Goal: Check status: Check status

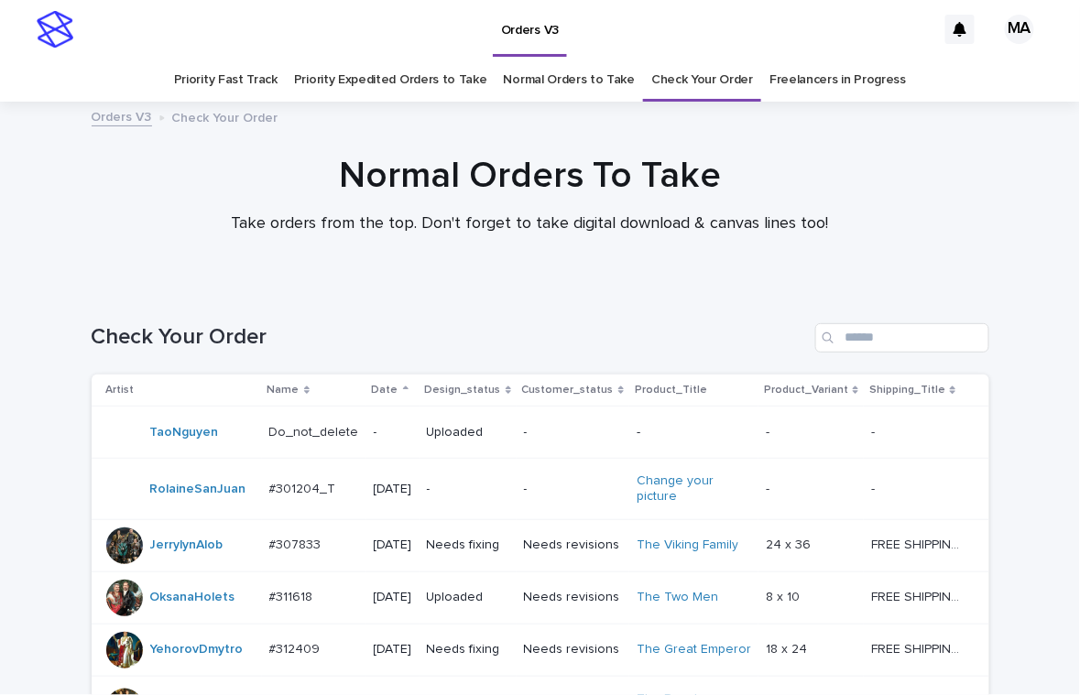
scroll to position [1195, 0]
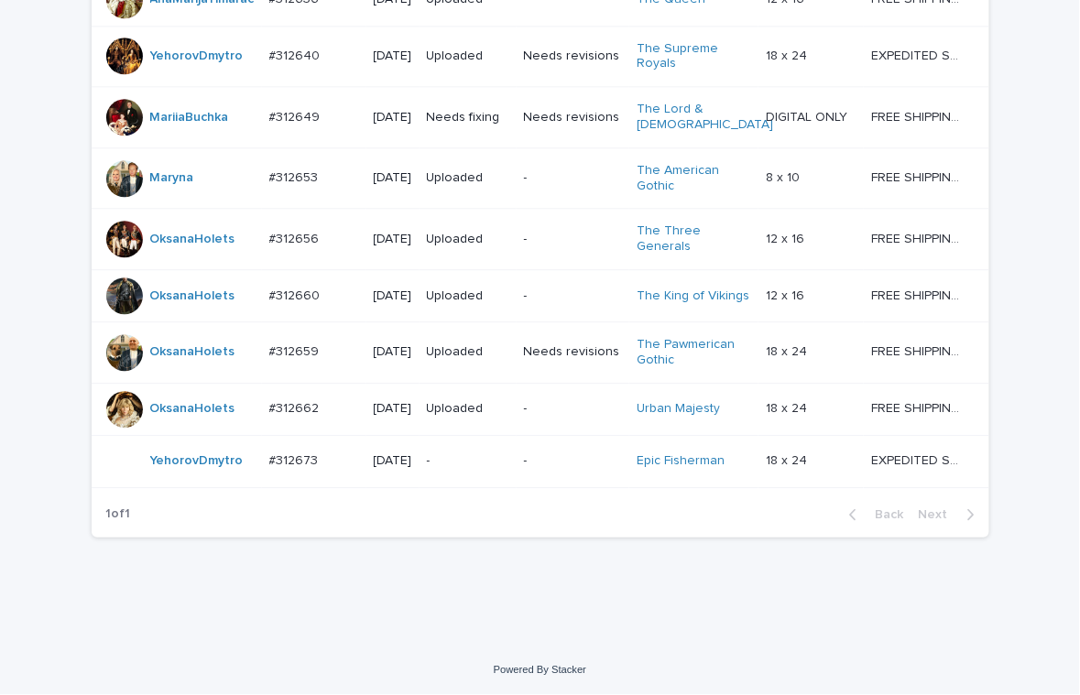
click at [475, 469] on p "-" at bounding box center [468, 461] width 82 height 16
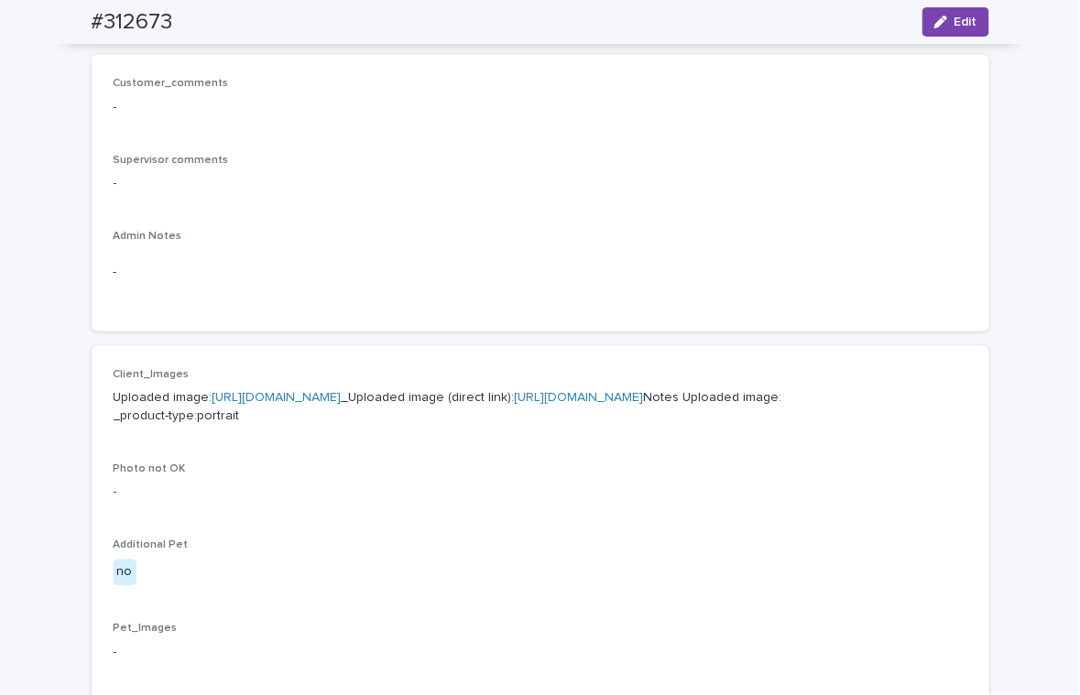
scroll to position [640, 0]
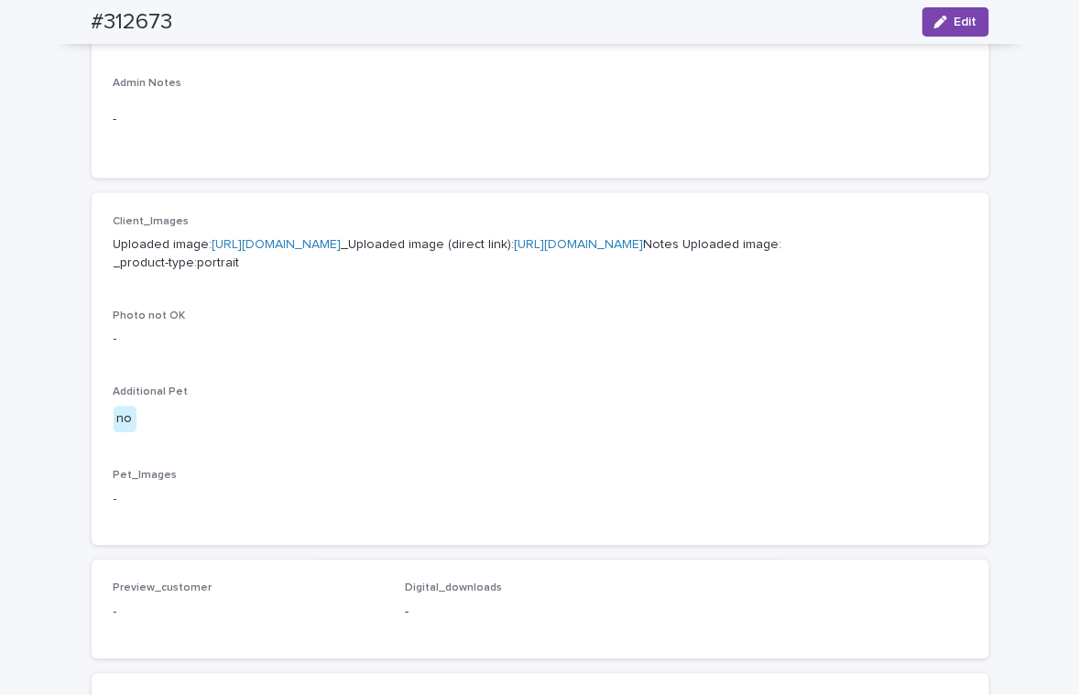
click at [342, 248] on link "https://cdn.shopify.com-uploadkit.app/s/files/1/0033/4807/0511/files/download.h…" at bounding box center [277, 244] width 129 height 13
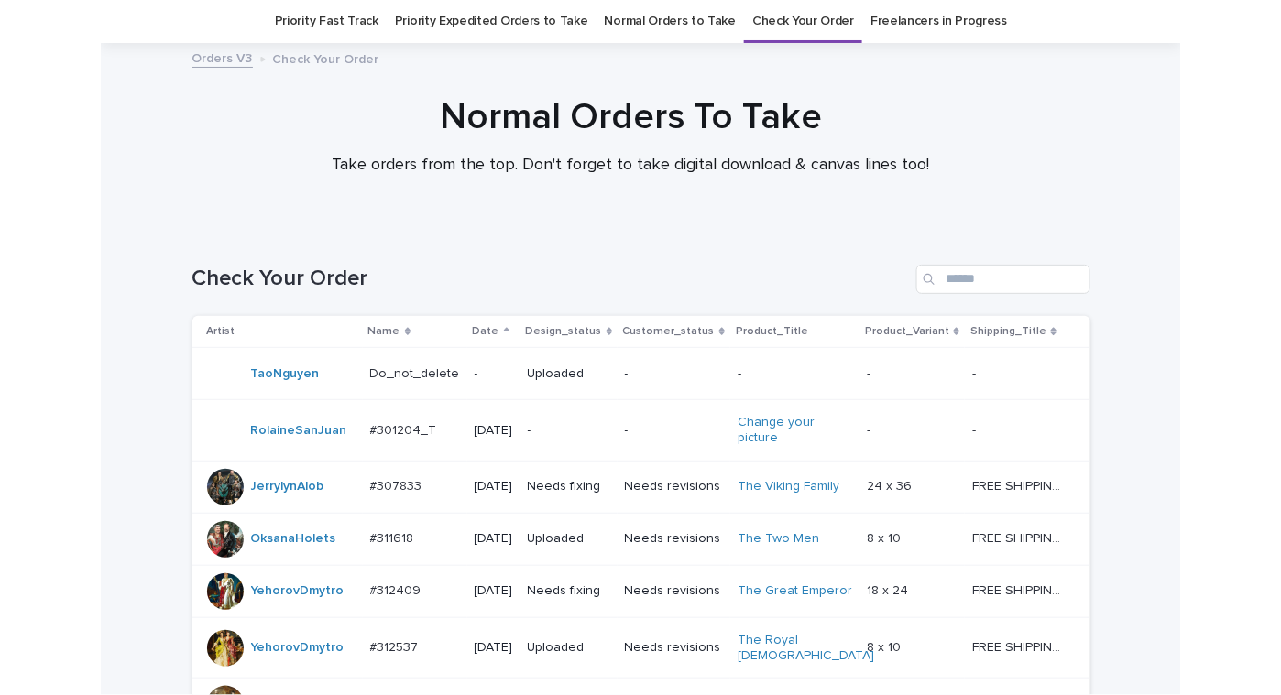
scroll to position [1255, 0]
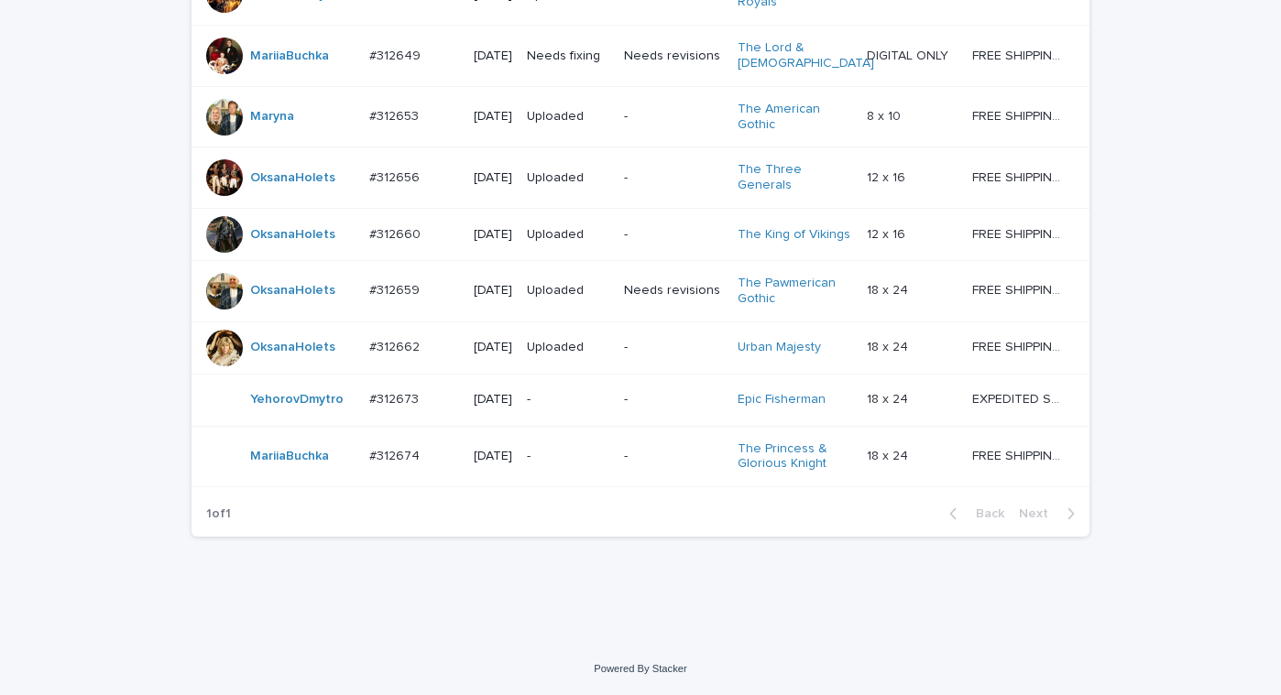
click at [560, 464] on p "-" at bounding box center [568, 457] width 82 height 16
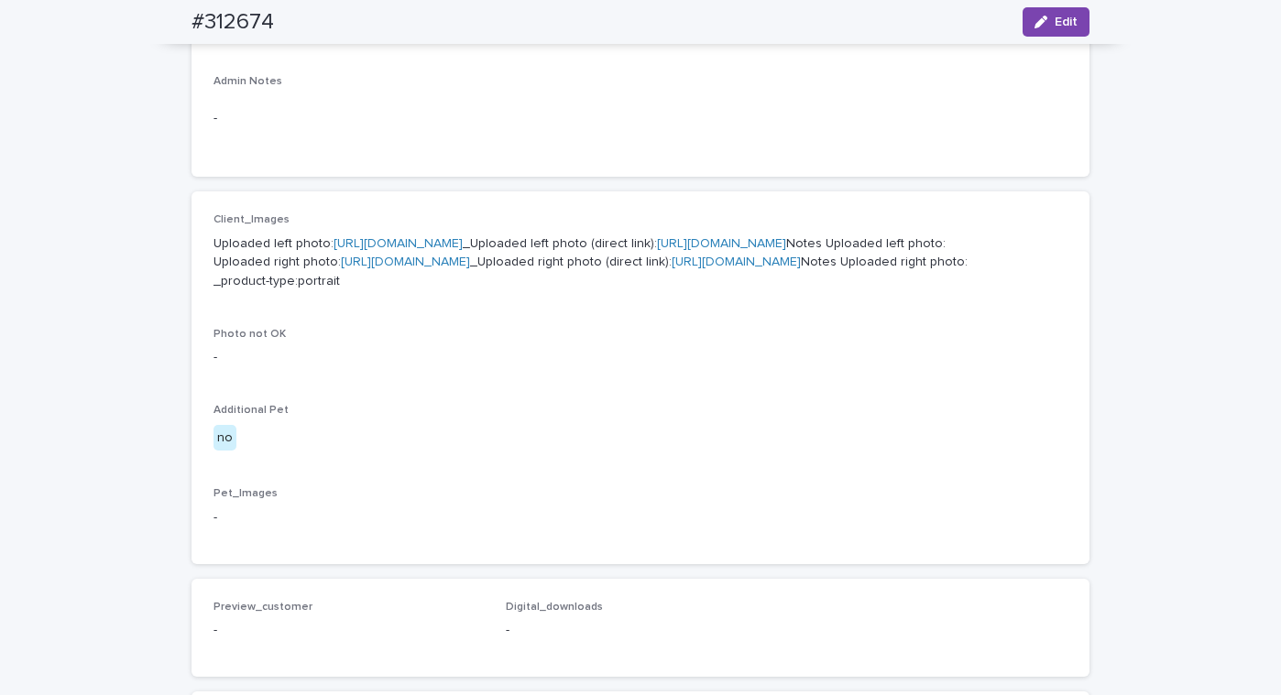
scroll to position [321, 0]
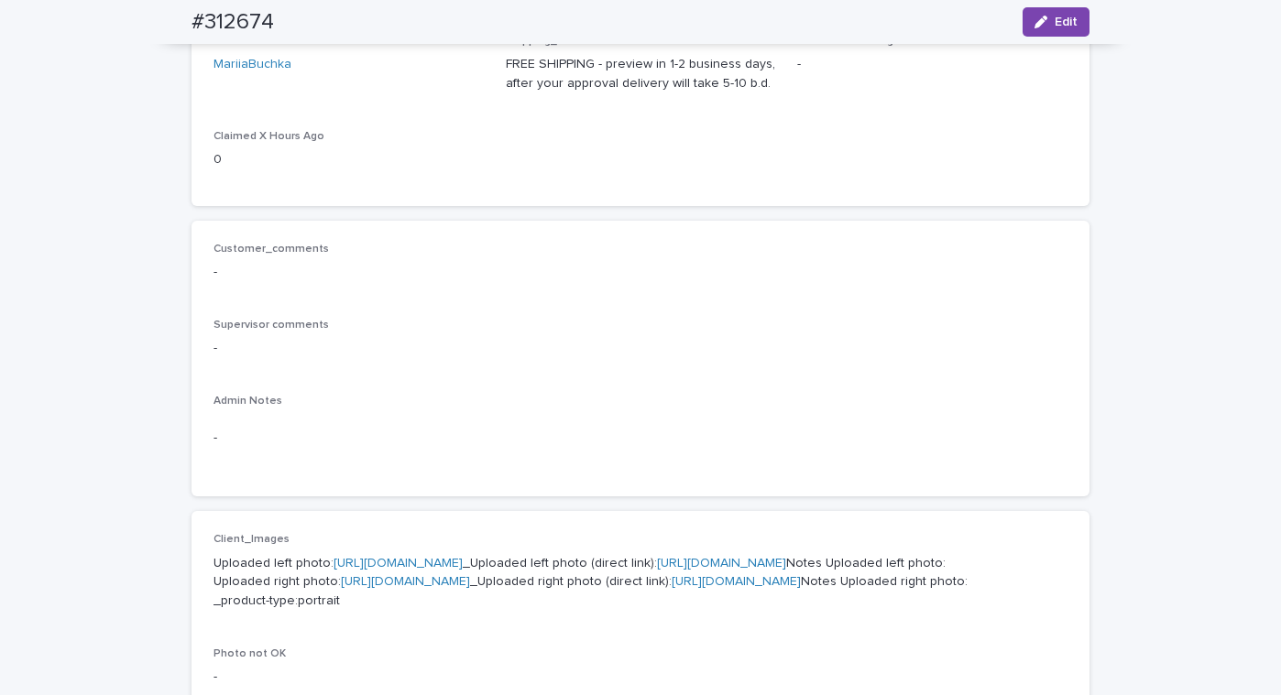
click at [463, 561] on link "https://cdn.shopify.com-uploadkit.app/s/files/1/0033/4807/0511/files/download.h…" at bounding box center [397, 563] width 129 height 13
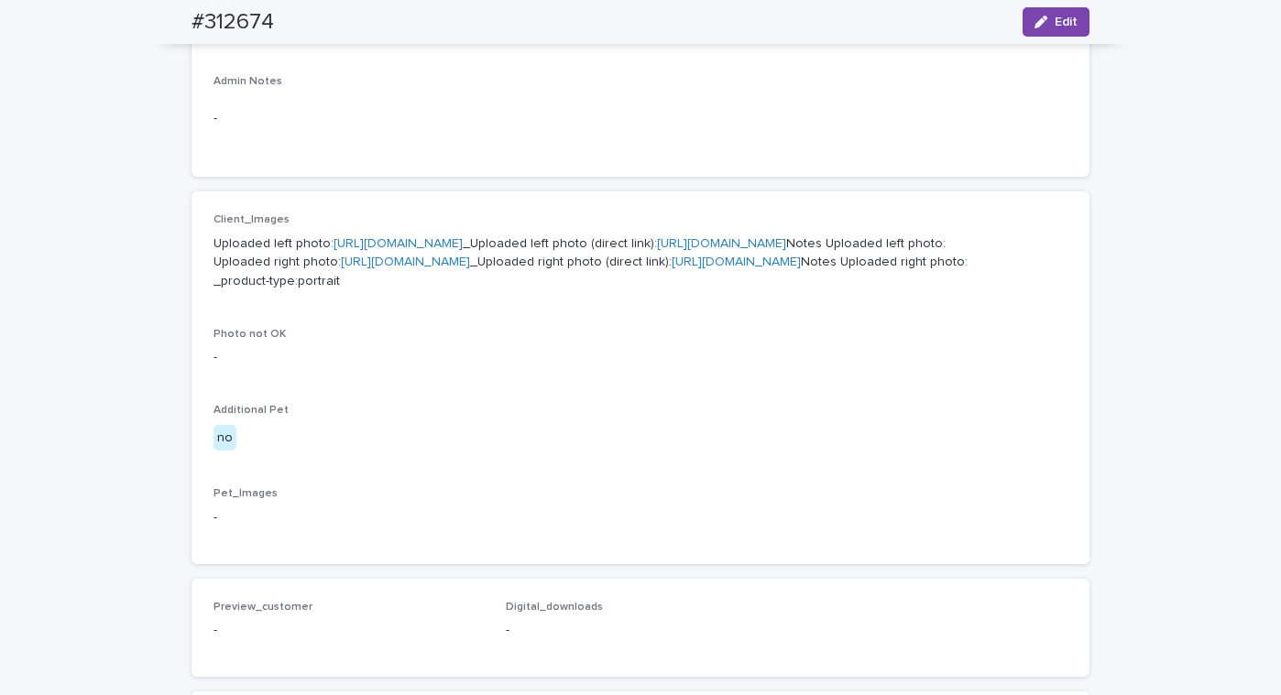
click at [470, 268] on link "https://cdn.shopify.com-uploadkit.app/s/files/1/0033/4807/0511/files/download.h…" at bounding box center [405, 262] width 129 height 13
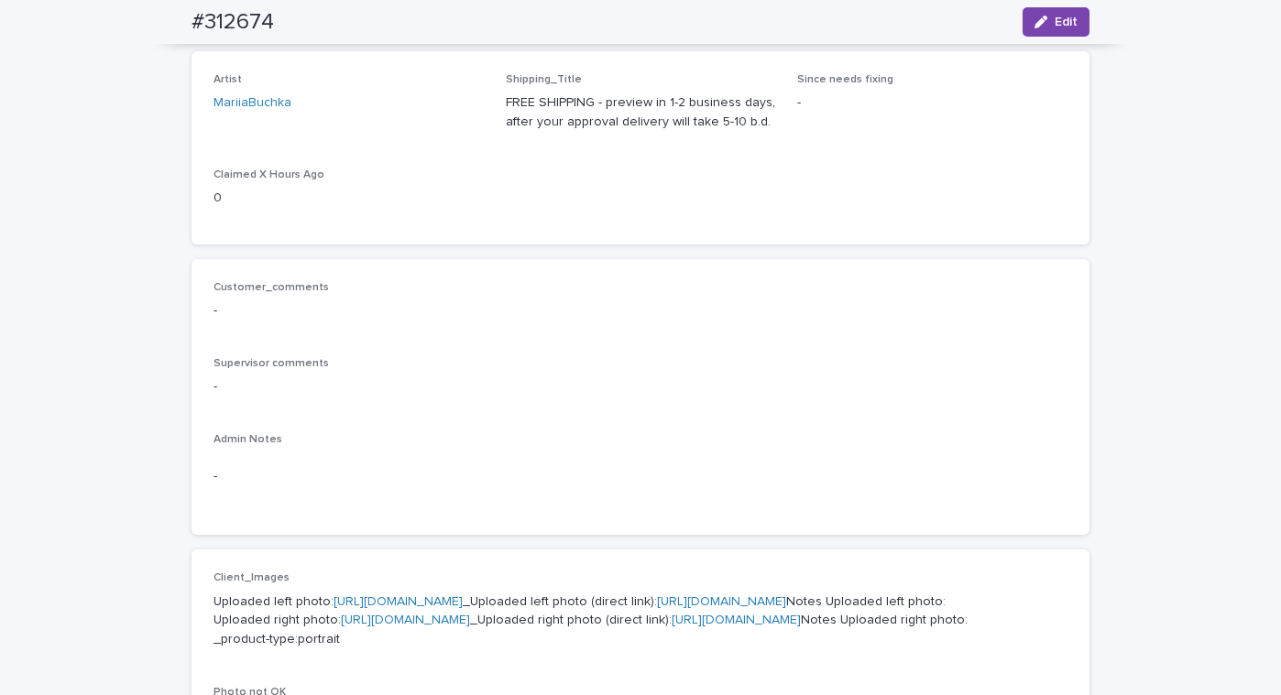
scroll to position [0, 0]
